Goal: Task Accomplishment & Management: Manage account settings

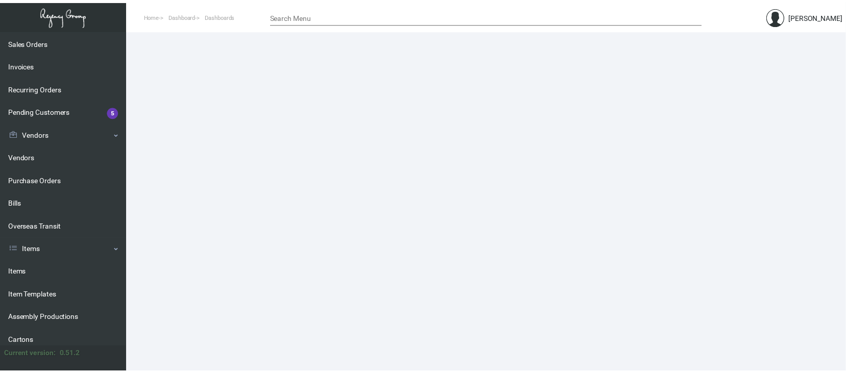
scroll to position [136, 0]
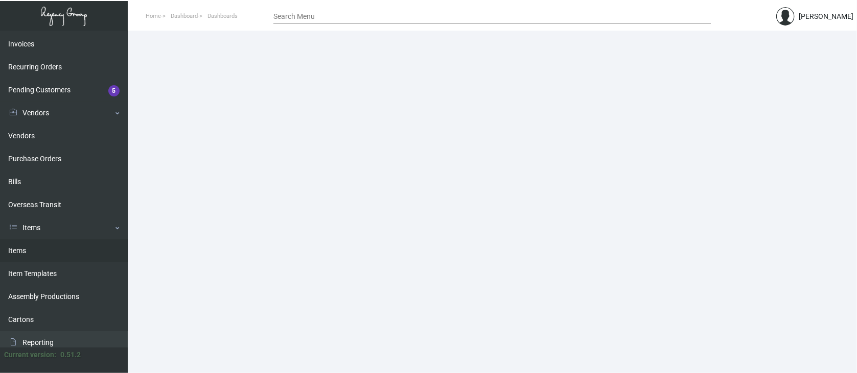
click at [26, 247] on link "Items" at bounding box center [64, 251] width 128 height 23
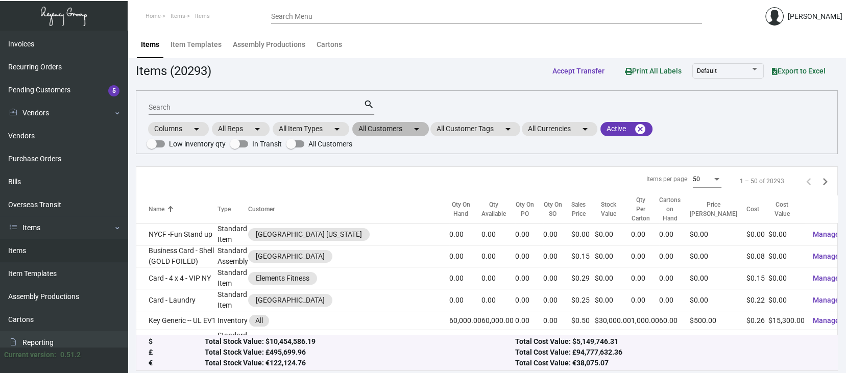
click at [381, 130] on mat-chip "All Customers arrow_drop_down" at bounding box center [390, 129] width 77 height 14
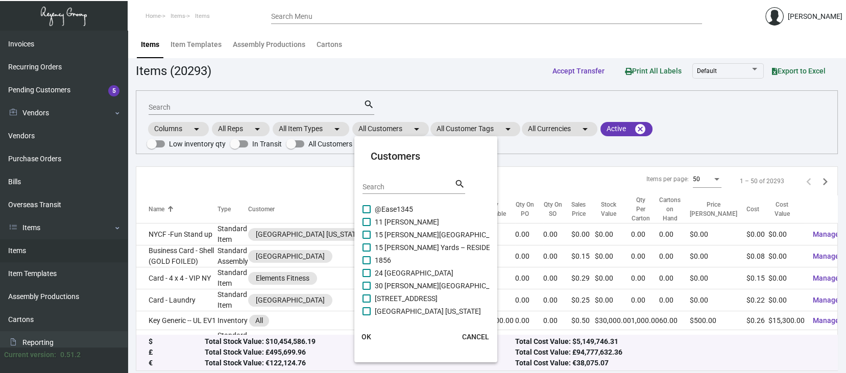
click at [368, 183] on input "Search" at bounding box center [409, 187] width 92 height 8
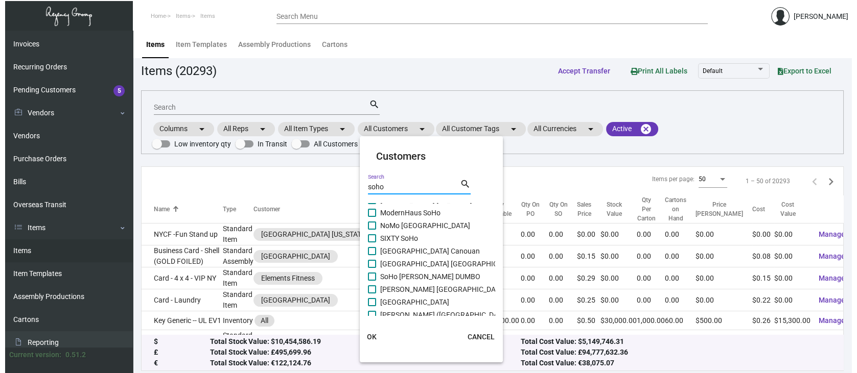
scroll to position [68, 0]
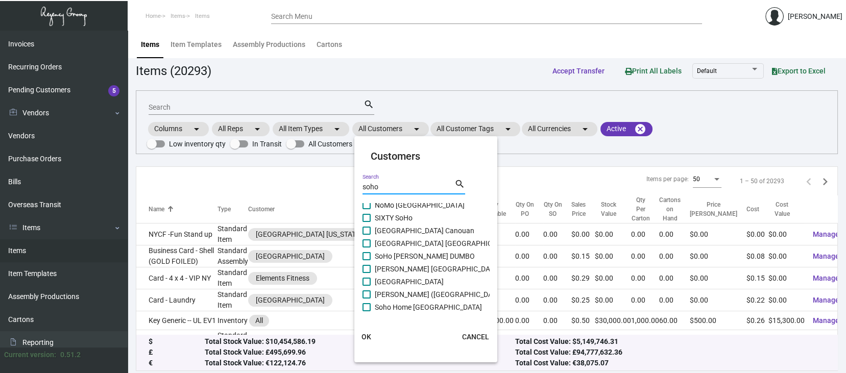
type input "soho"
click at [368, 254] on span at bounding box center [367, 256] width 8 height 8
click at [367, 260] on input "SoHo [PERSON_NAME] DUMBO" at bounding box center [366, 260] width 1 height 1
checkbox input "true"
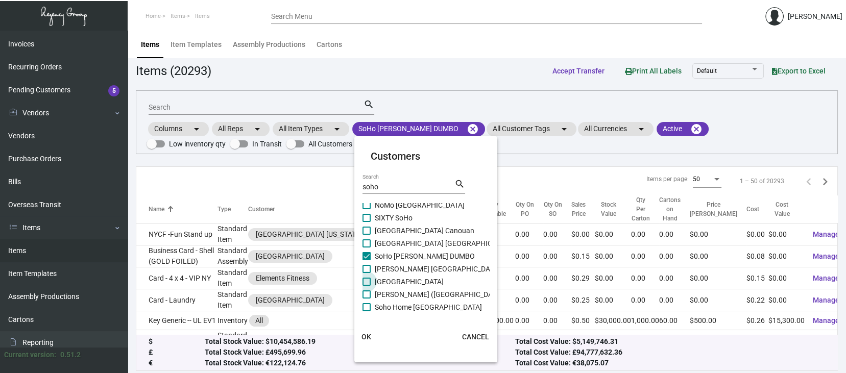
click at [364, 280] on span at bounding box center [367, 282] width 8 height 8
click at [366, 286] on input "[GEOGRAPHIC_DATA]" at bounding box center [366, 286] width 1 height 1
checkbox input "true"
click at [367, 291] on span at bounding box center [367, 295] width 8 height 8
click at [367, 299] on input "[PERSON_NAME] ([GEOGRAPHIC_DATA])" at bounding box center [366, 299] width 1 height 1
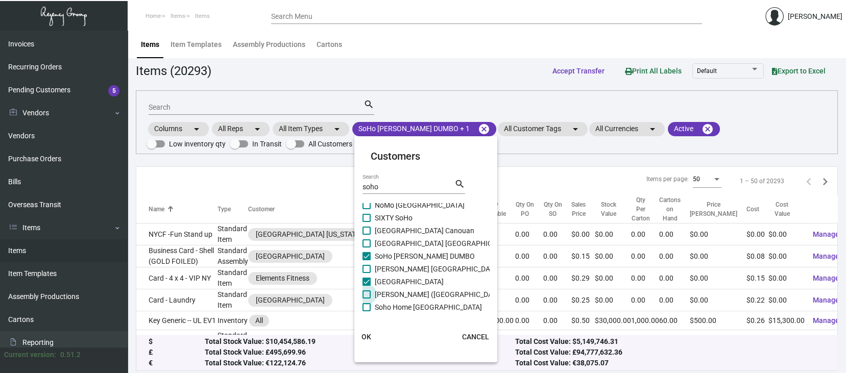
checkbox input "true"
click at [368, 305] on span at bounding box center [367, 307] width 8 height 8
click at [367, 312] on input "Soho Home [GEOGRAPHIC_DATA]" at bounding box center [366, 312] width 1 height 1
checkbox input "true"
click at [365, 244] on span at bounding box center [367, 244] width 8 height 8
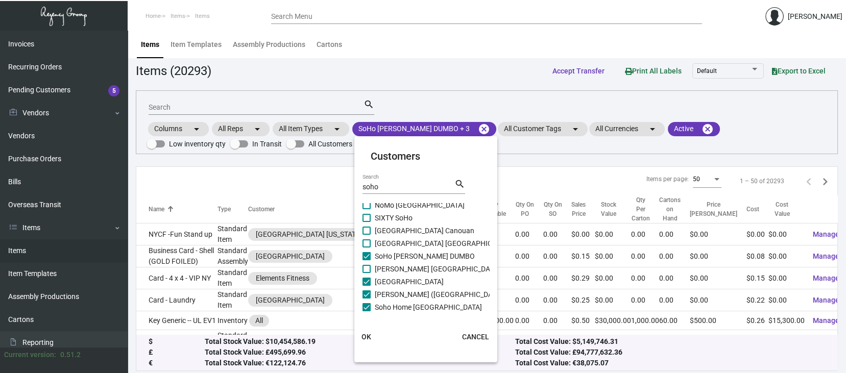
click at [366, 248] on input "[GEOGRAPHIC_DATA] [GEOGRAPHIC_DATA]" at bounding box center [366, 248] width 1 height 1
checkbox input "true"
click at [366, 229] on span at bounding box center [367, 231] width 8 height 8
click at [366, 235] on input "[GEOGRAPHIC_DATA] Canouan" at bounding box center [366, 235] width 1 height 1
checkbox input "true"
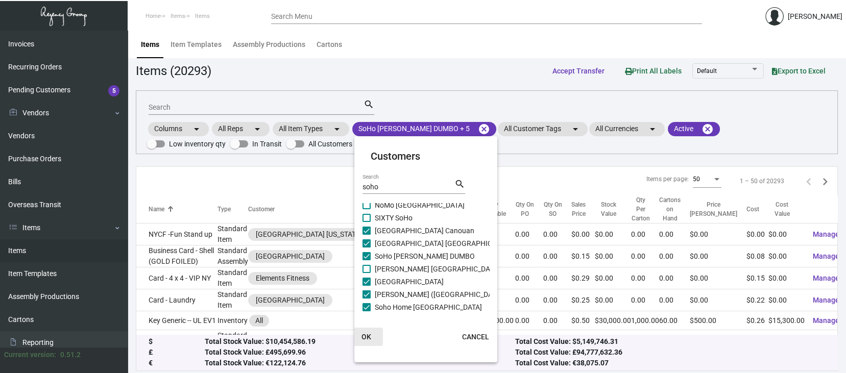
click at [366, 337] on span "OK" at bounding box center [367, 337] width 10 height 8
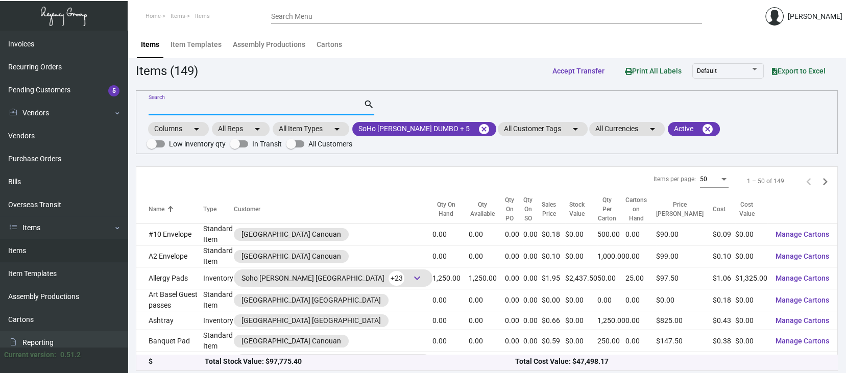
click at [176, 104] on input "Search" at bounding box center [256, 108] width 215 height 8
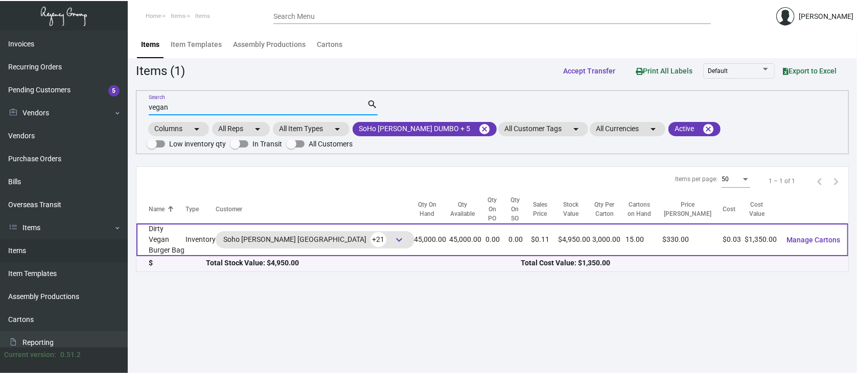
type input "vegan"
click at [814, 236] on span "Manage Cartons" at bounding box center [813, 240] width 54 height 8
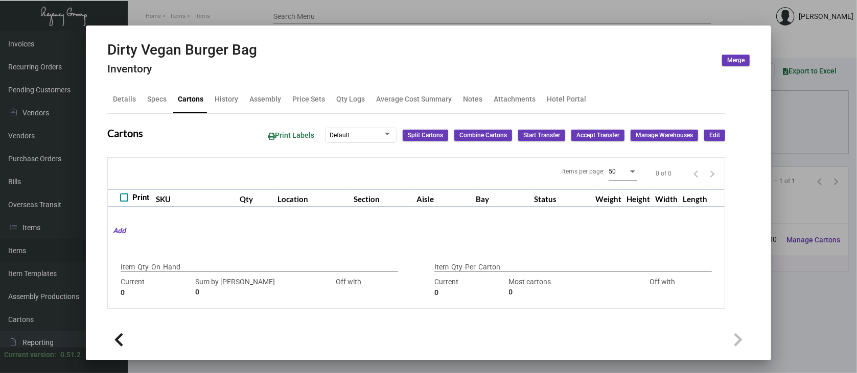
type input "45,000"
type input "38100"
type input "+6900"
type input "3,000"
type input "4000"
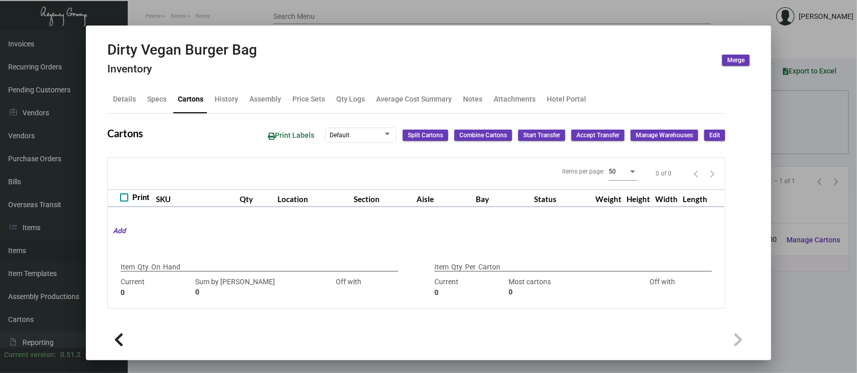
type input "-1000"
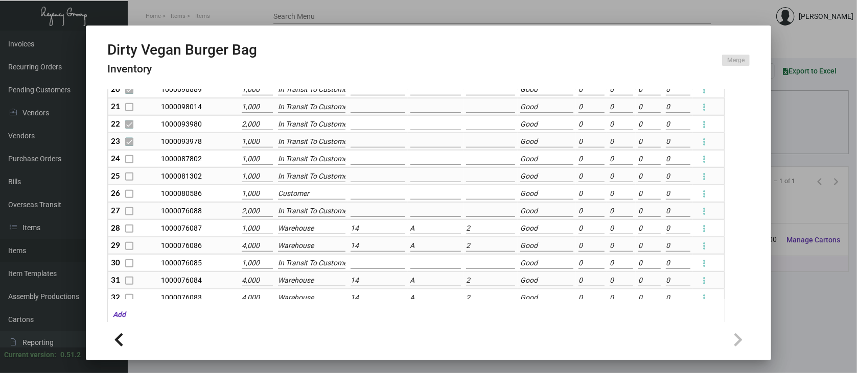
scroll to position [370, 0]
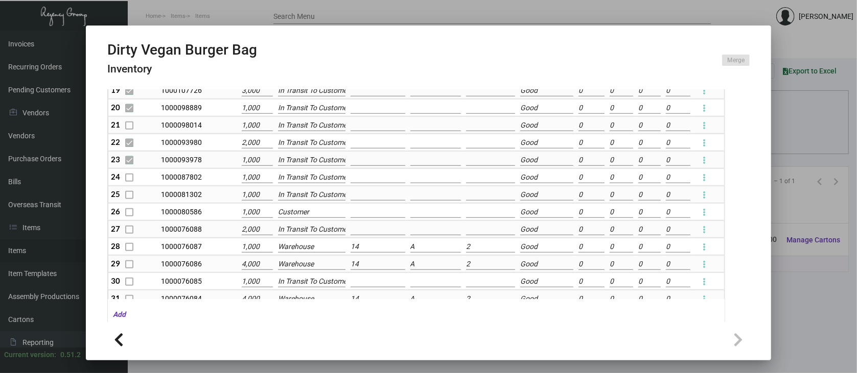
click at [840, 287] on div at bounding box center [428, 186] width 857 height 373
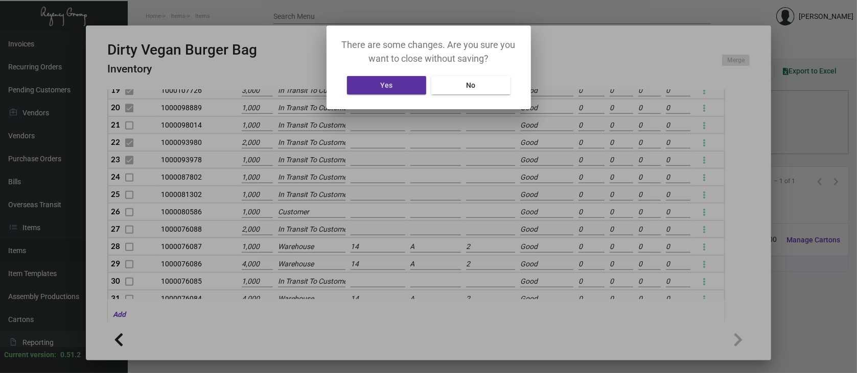
click at [393, 87] on button "Yes" at bounding box center [386, 85] width 79 height 18
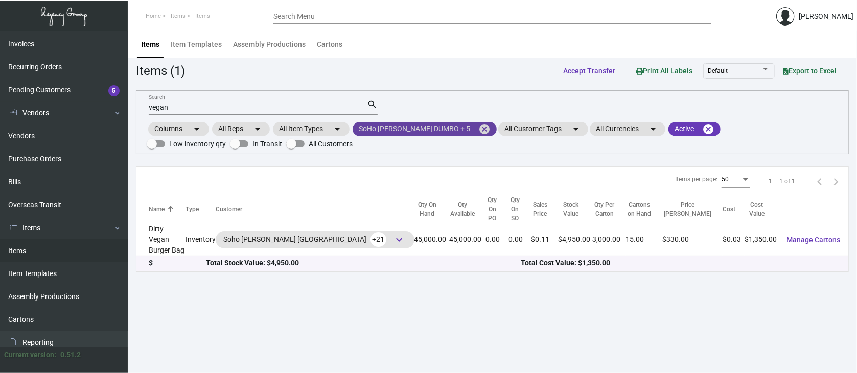
click at [478, 128] on mat-icon "cancel" at bounding box center [484, 129] width 12 height 12
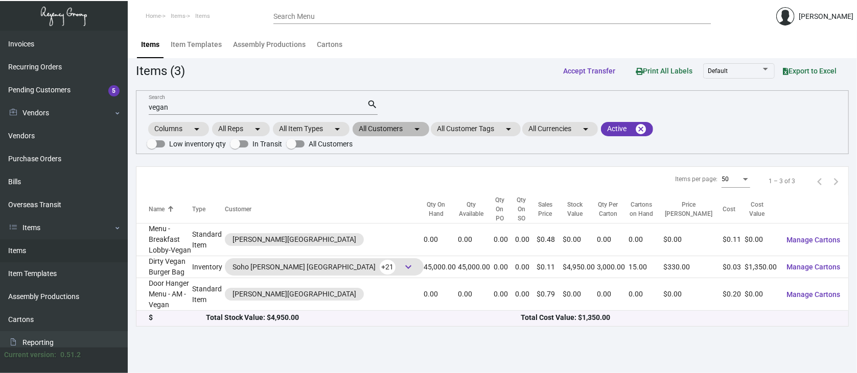
click at [396, 125] on mat-chip "All Customers arrow_drop_down" at bounding box center [390, 129] width 77 height 14
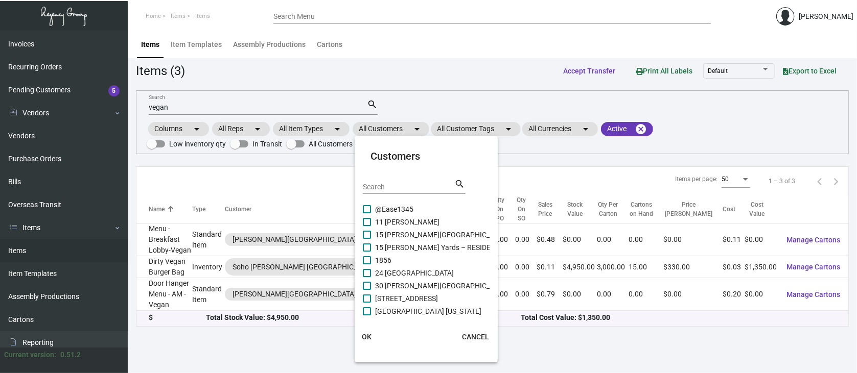
click at [368, 182] on div "Search" at bounding box center [409, 186] width 92 height 16
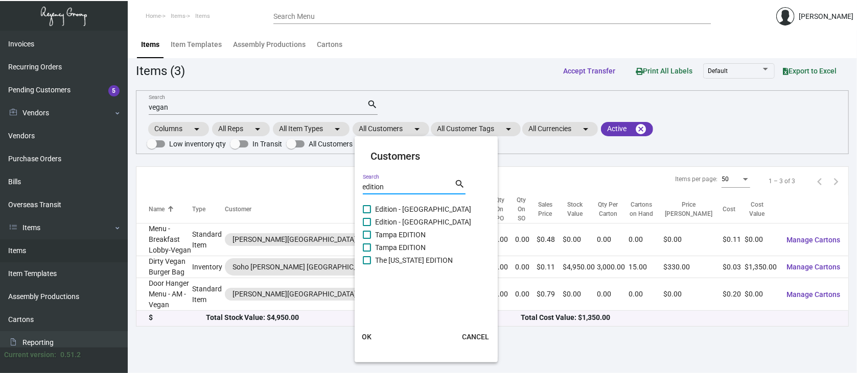
type input "edition"
click at [367, 210] on span at bounding box center [367, 209] width 8 height 8
click at [367, 213] on input "Edition - [GEOGRAPHIC_DATA]" at bounding box center [366, 213] width 1 height 1
checkbox input "true"
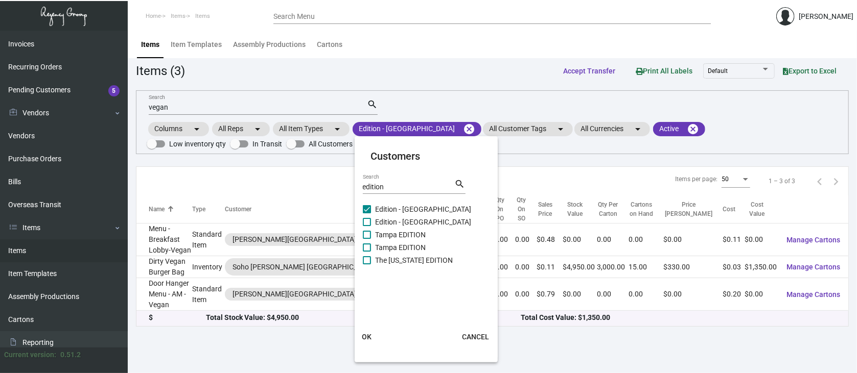
click at [368, 336] on span "OK" at bounding box center [367, 337] width 10 height 8
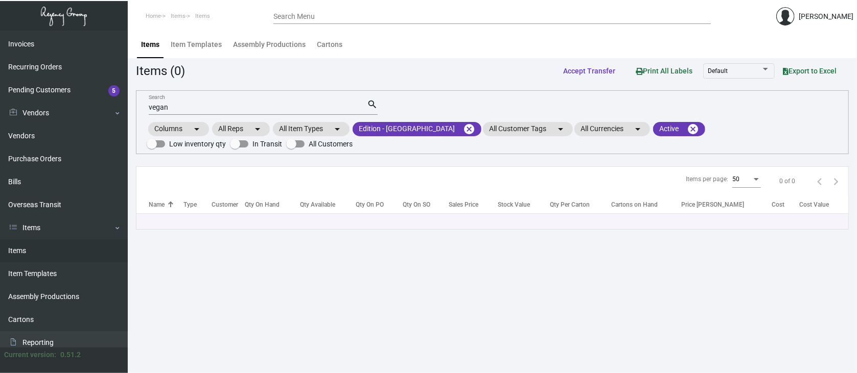
drag, startPoint x: 175, startPoint y: 109, endPoint x: 192, endPoint y: 109, distance: 16.4
click at [176, 109] on input "vegan" at bounding box center [258, 108] width 218 height 8
type input "v"
type input "u"
type input "shoping"
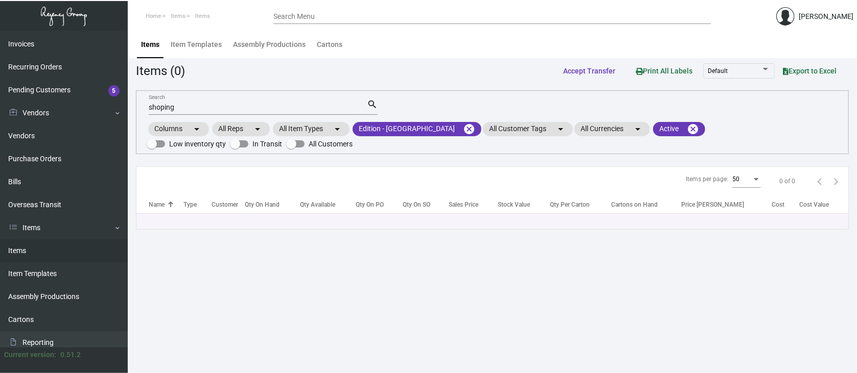
click at [200, 118] on mat-form-field "shoping Search search" at bounding box center [263, 107] width 229 height 32
click at [856, 301] on html "Home Items Items Search Menu [PERSON_NAME] Dashboard Dashboard Tasks Customers …" at bounding box center [428, 186] width 857 height 373
